Goal: Task Accomplishment & Management: Use online tool/utility

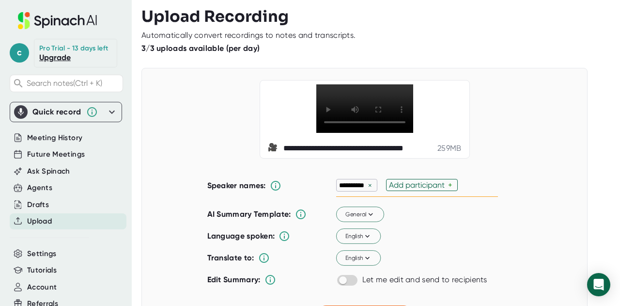
click at [366, 190] on div "×" at bounding box center [370, 185] width 9 height 9
click at [366, 190] on div "Add participant" at bounding box center [368, 184] width 59 height 9
type input "prof"
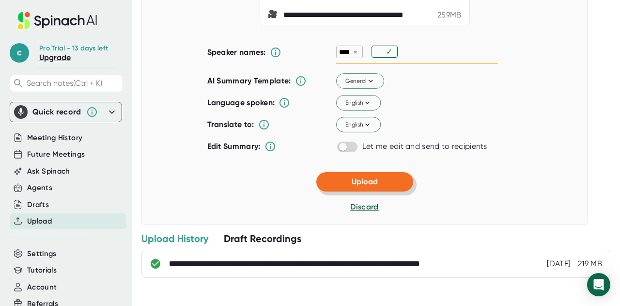
click at [372, 186] on span "Upload" at bounding box center [365, 181] width 26 height 9
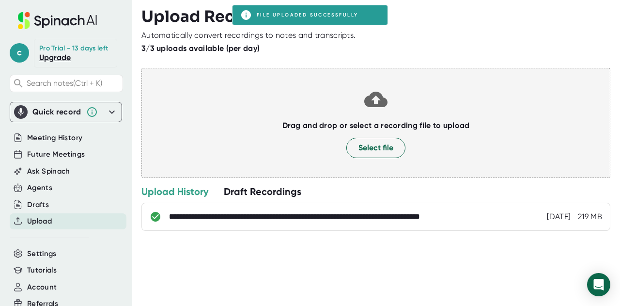
scroll to position [0, 0]
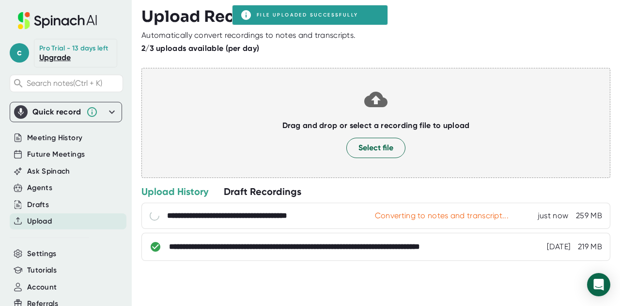
click at [385, 301] on div "**********" at bounding box center [381, 153] width 479 height 306
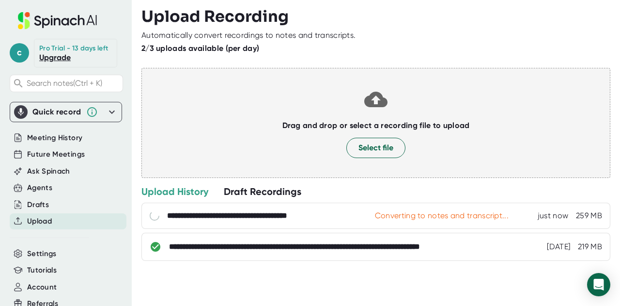
click at [390, 62] on div at bounding box center [376, 64] width 469 height 7
